Goal: Transaction & Acquisition: Purchase product/service

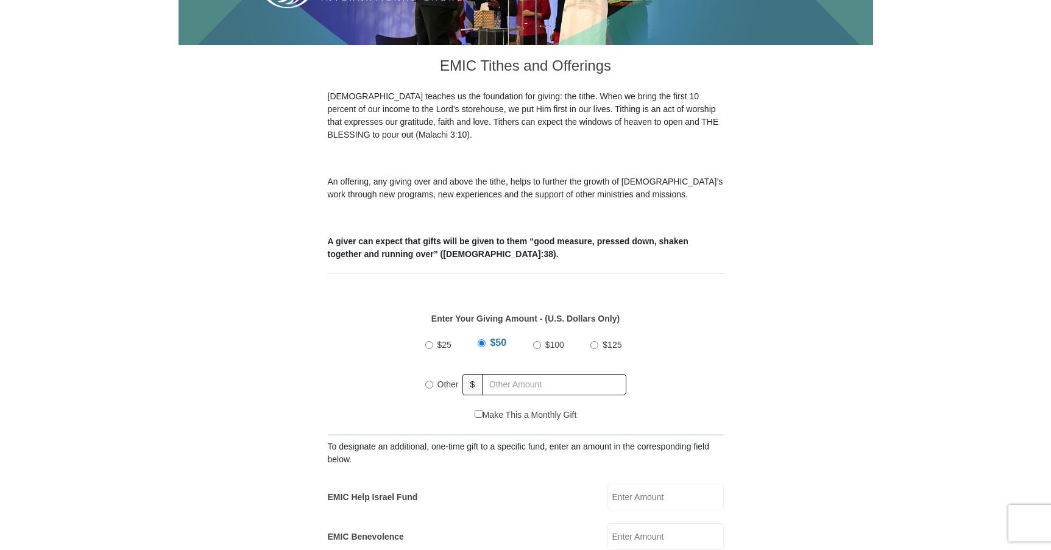
scroll to position [305, 0]
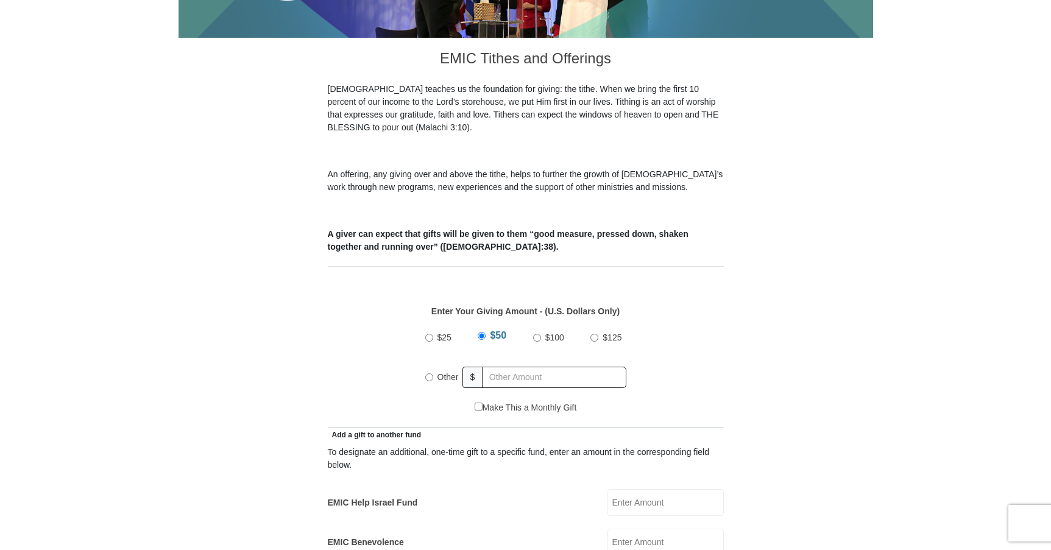
click at [430, 373] on input "Other" at bounding box center [429, 377] width 8 height 8
radio input "true"
click at [506, 367] on input "text" at bounding box center [556, 377] width 139 height 21
type input "15.00"
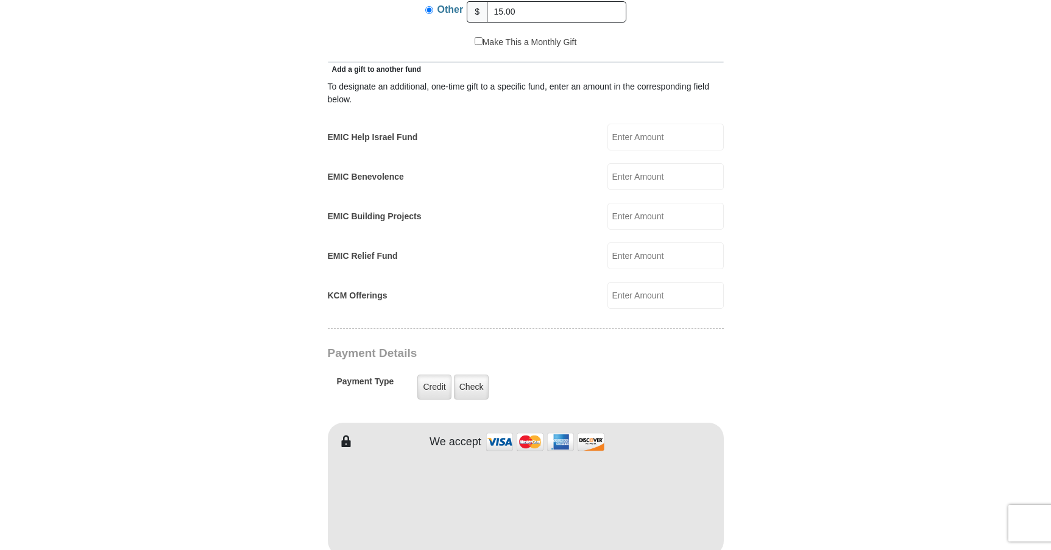
type input "[PERSON_NAME]"
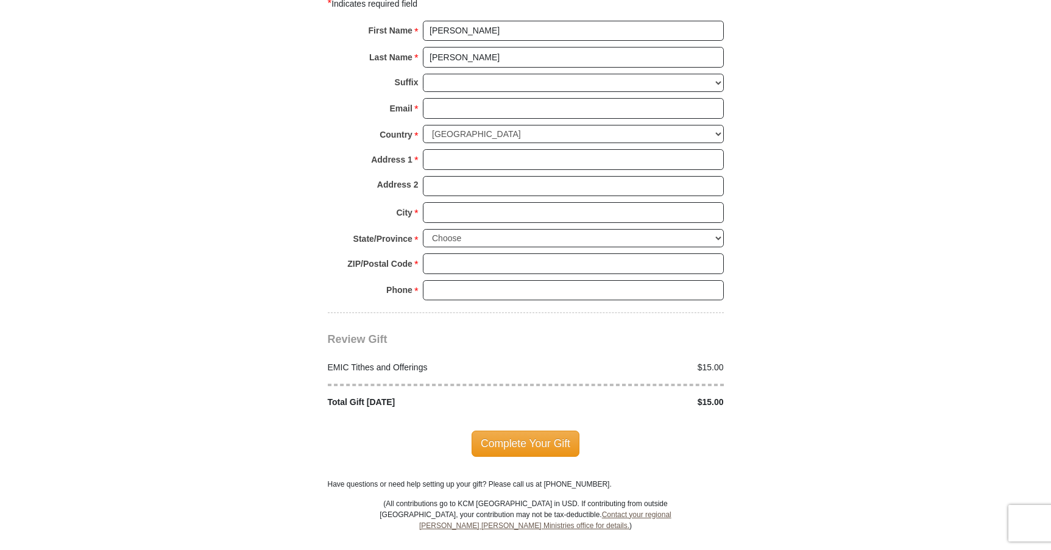
scroll to position [1279, 0]
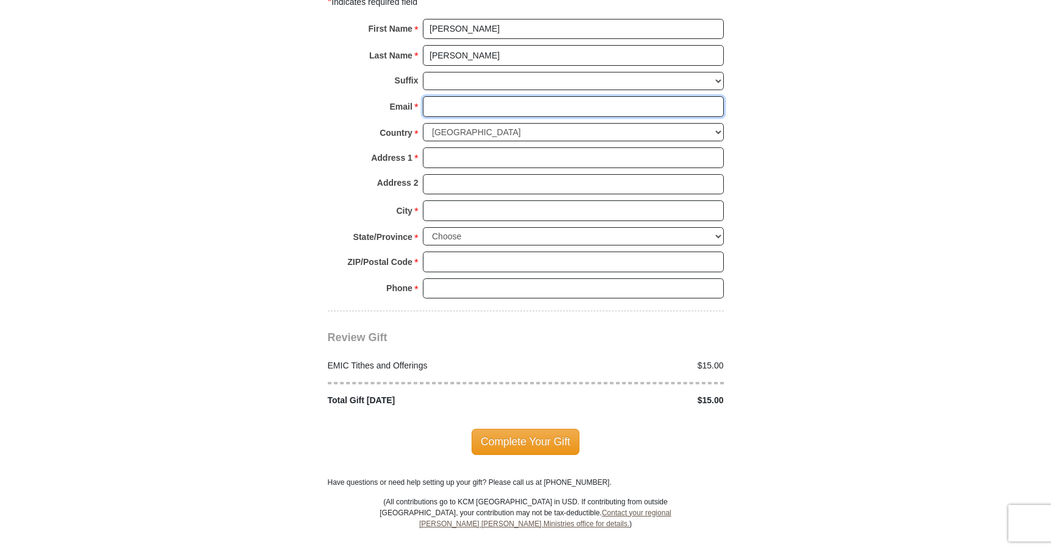
click at [474, 96] on input "Email *" at bounding box center [573, 106] width 301 height 21
type input "[EMAIL_ADDRESS][DOMAIN_NAME]"
type input "[STREET_ADDRESS][PERSON_NAME]"
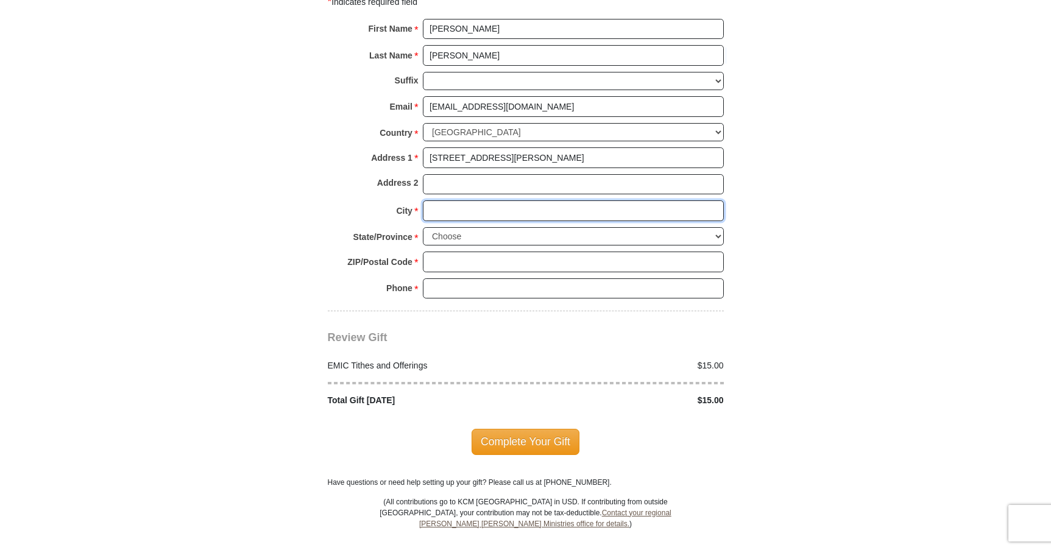
type input "BEAVERTON"
select select "OR"
type input "97007"
type input "5032674243"
click at [562, 429] on span "Complete Your Gift" at bounding box center [525, 442] width 108 height 26
